Goal: Navigation & Orientation: Find specific page/section

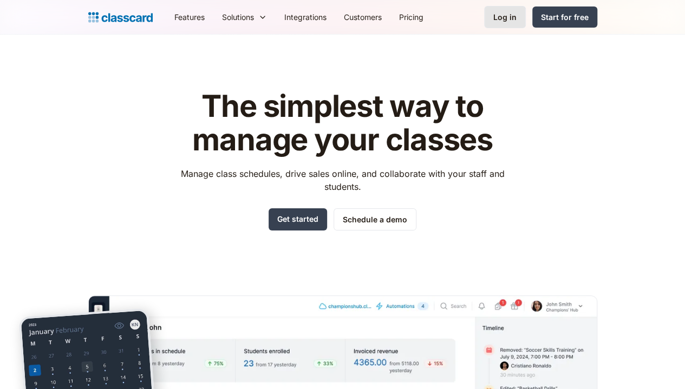
click at [517, 18] on div "Log in" at bounding box center [504, 16] width 23 height 11
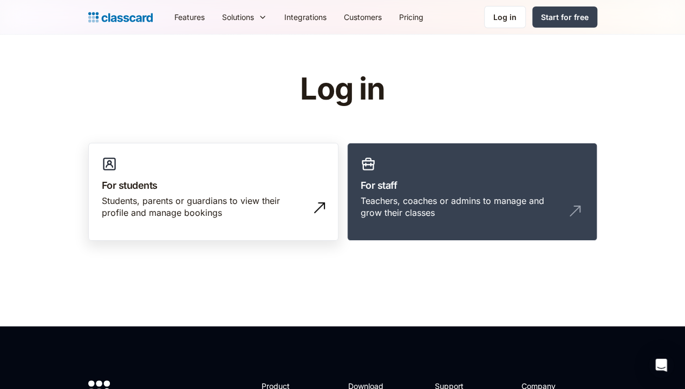
click at [188, 179] on h3 "For students" at bounding box center [213, 185] width 223 height 15
